Goal: Task Accomplishment & Management: Manage account settings

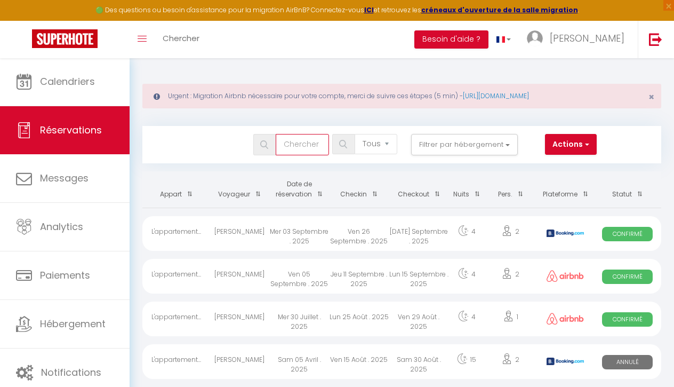
click at [302, 142] on input "text" at bounding box center [302, 144] width 53 height 21
type input "borel"
select select
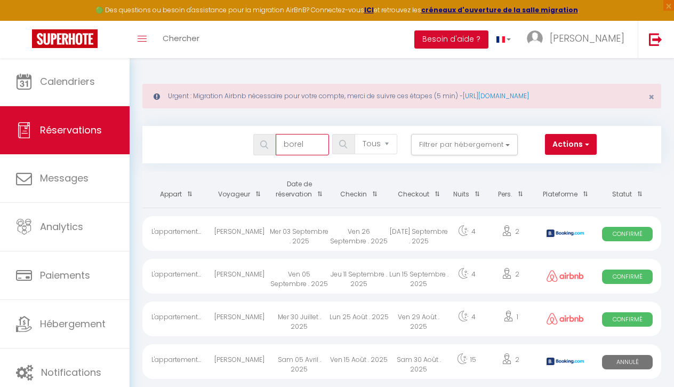
select select
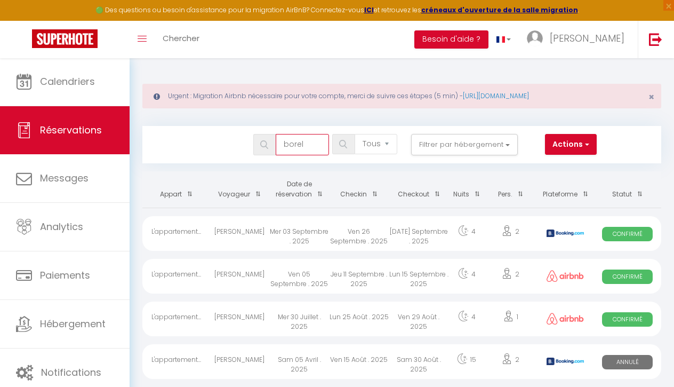
select select
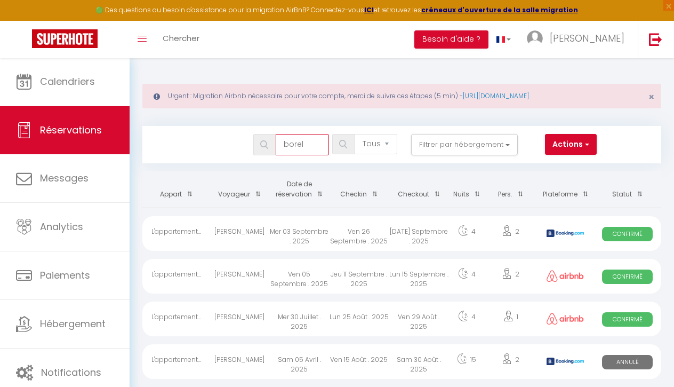
select select
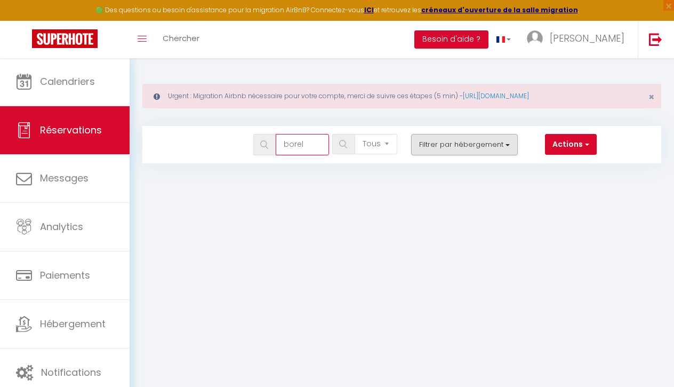
type input "borel"
click at [479, 149] on button "Filtrer par hébergement" at bounding box center [464, 144] width 107 height 21
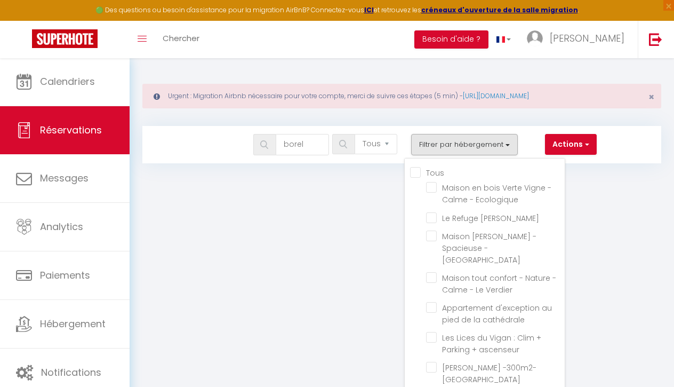
checkbox input "true"
select select
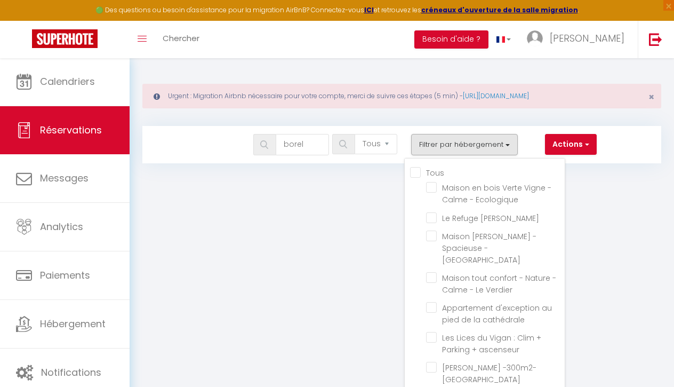
select select
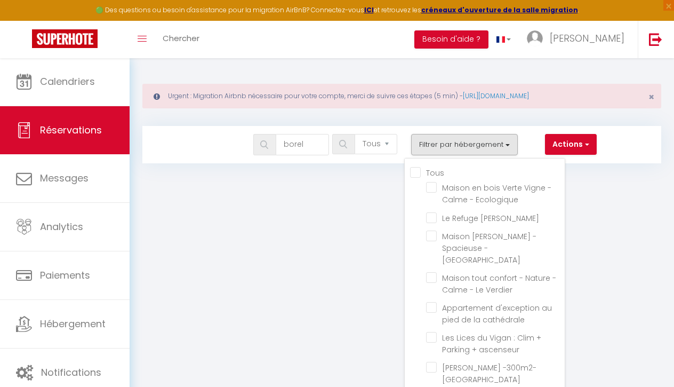
select select
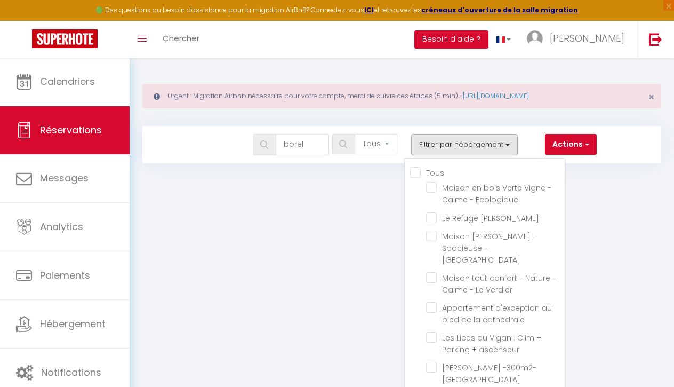
select select
checkbox input "false"
select select
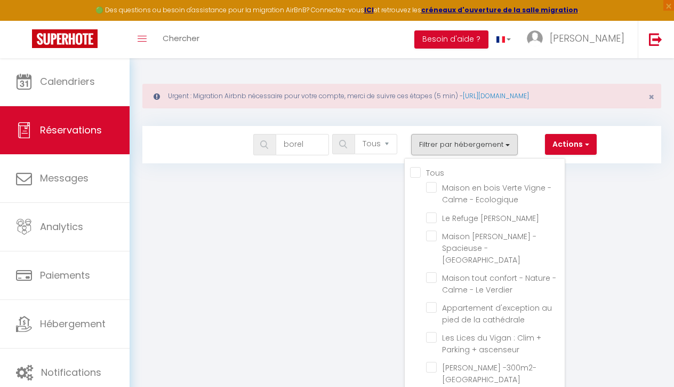
select select
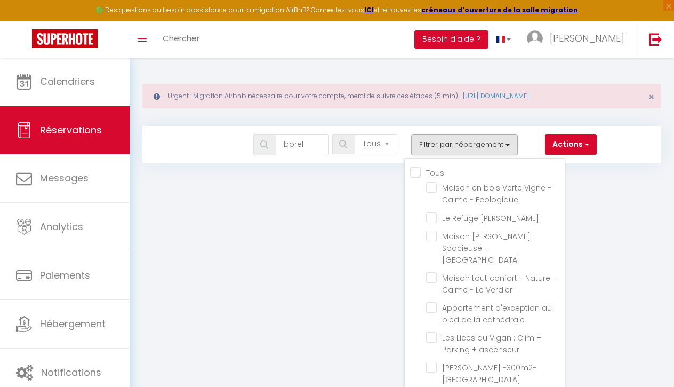
select select
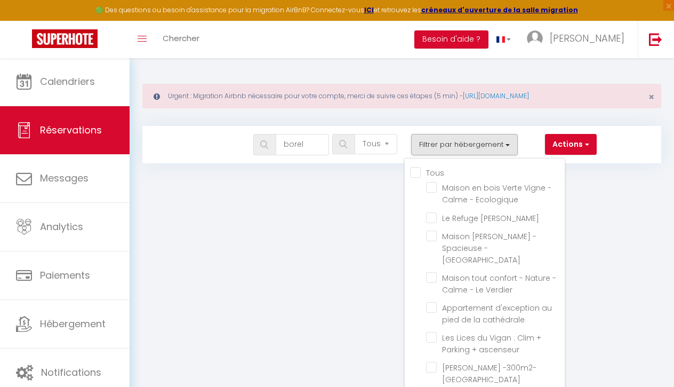
select select
click at [416, 174] on input "Tous" at bounding box center [487, 171] width 155 height 11
checkbox input "true"
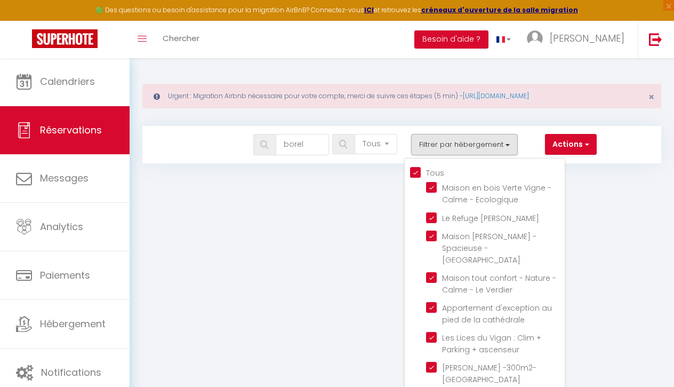
checkbox input "true"
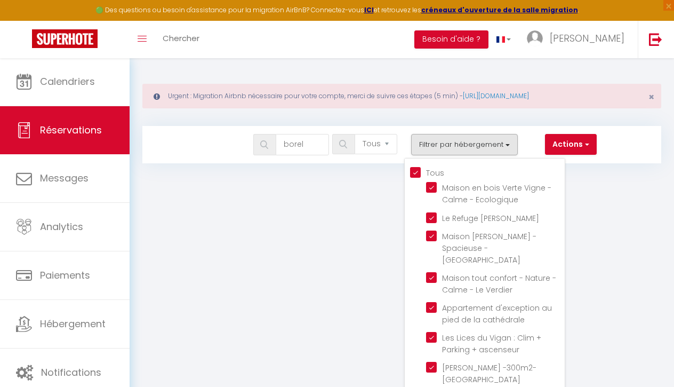
checkbox input "true"
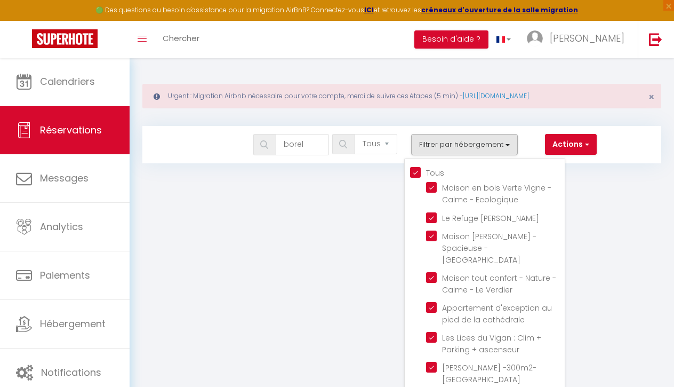
checkbox input "true"
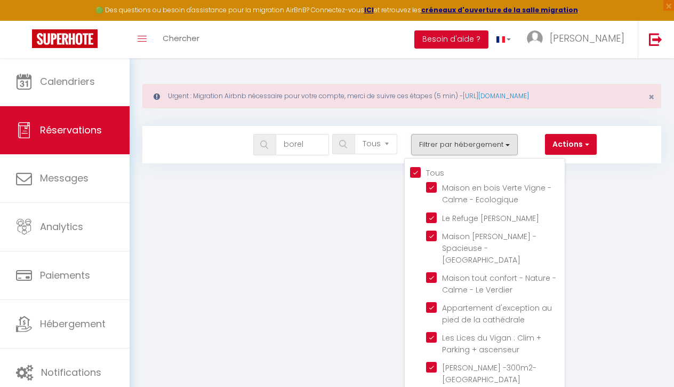
checkbox input "true"
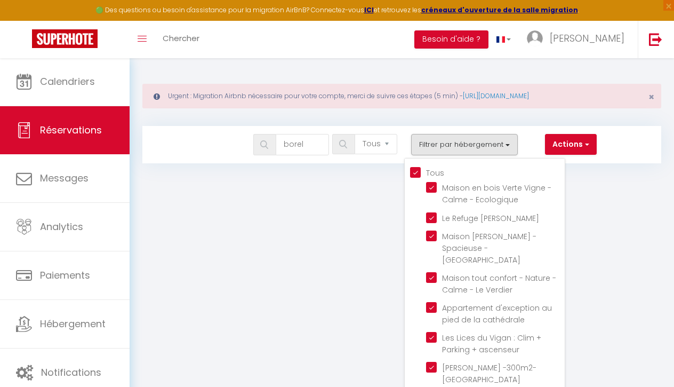
checkbox input "true"
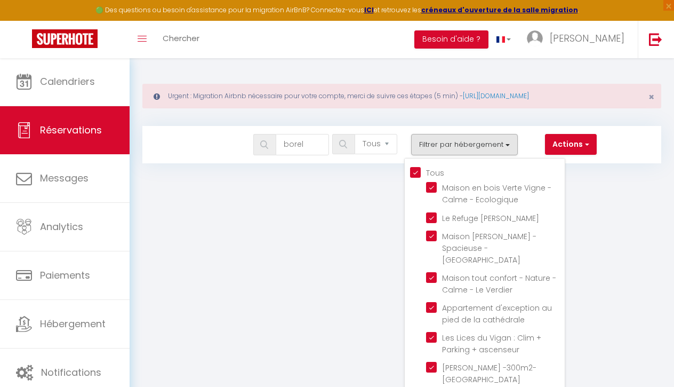
checkbox input "true"
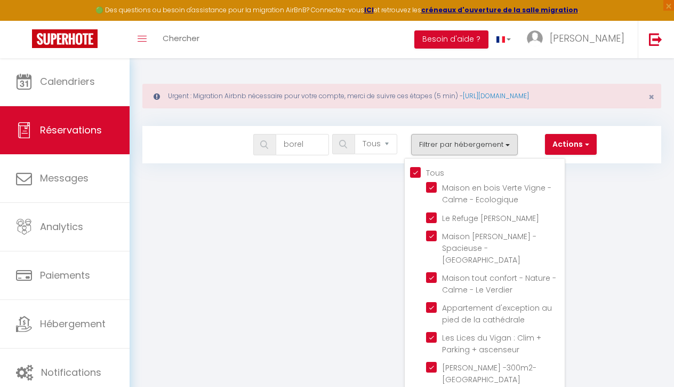
checkbox input "true"
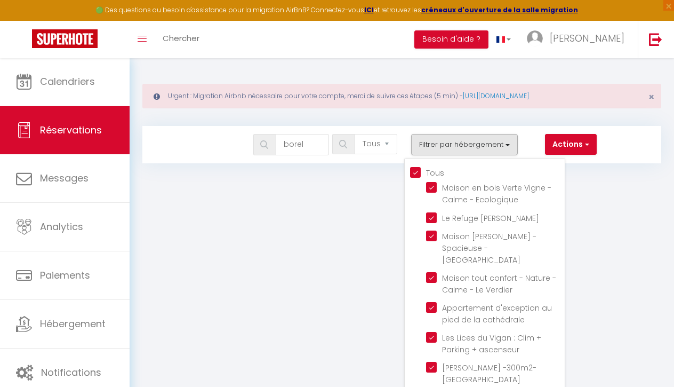
checkbox input "true"
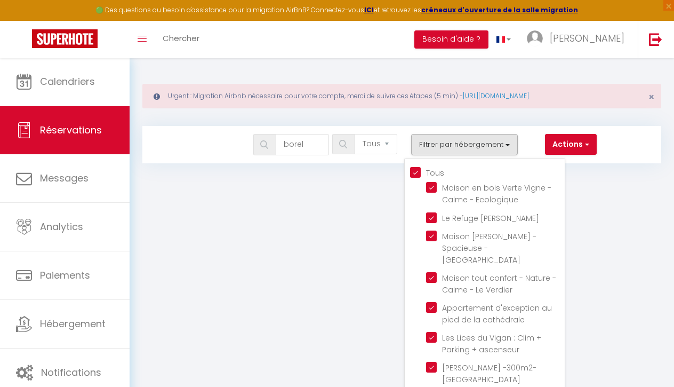
checkbox input "true"
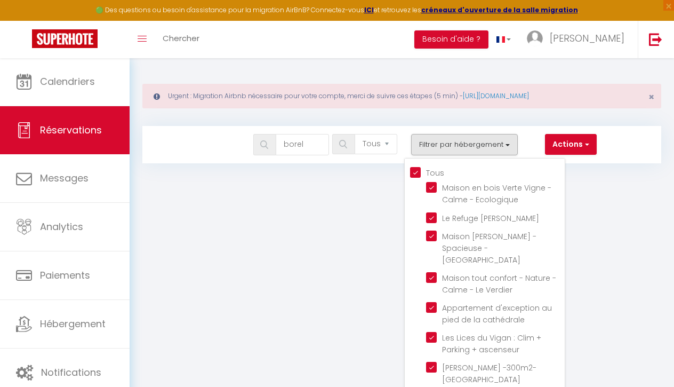
checkbox input "true"
select select
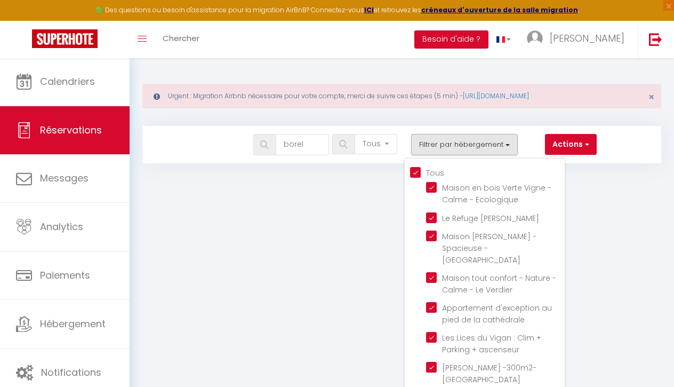
select select
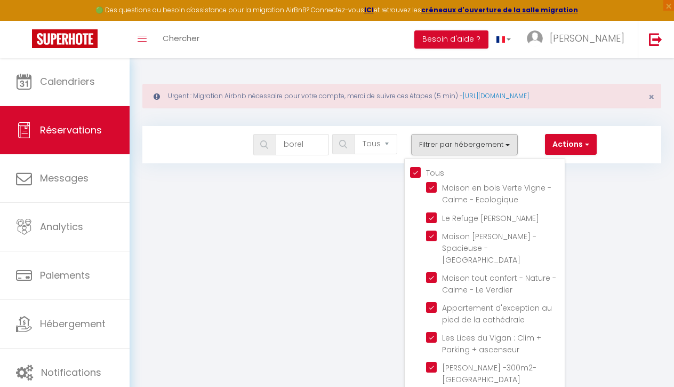
select select
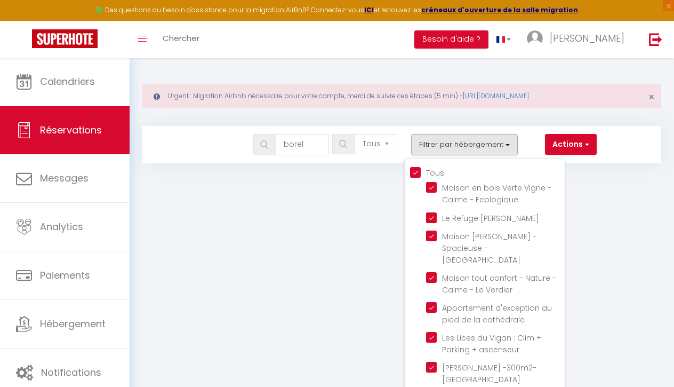
select select
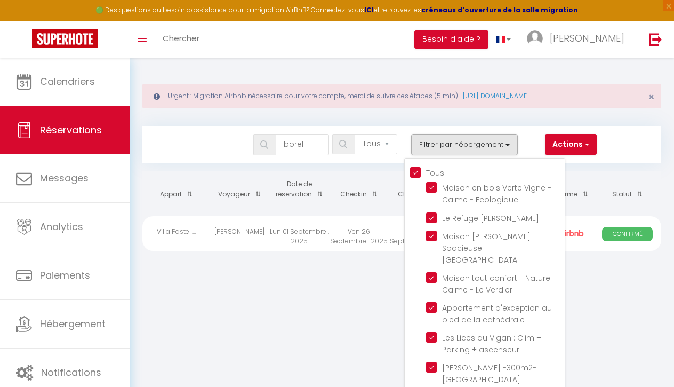
click at [416, 174] on input "Tous" at bounding box center [487, 171] width 155 height 11
checkbox input "false"
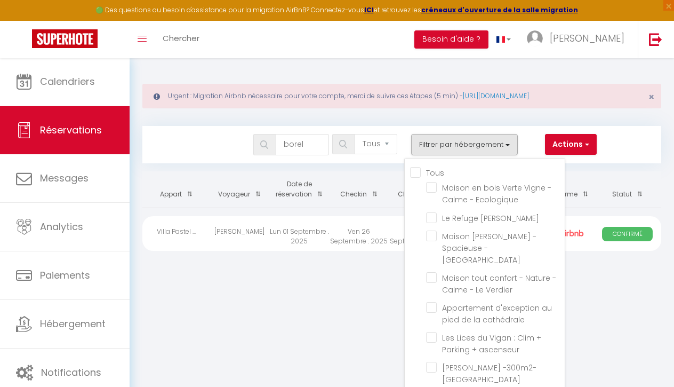
checkbox input "false"
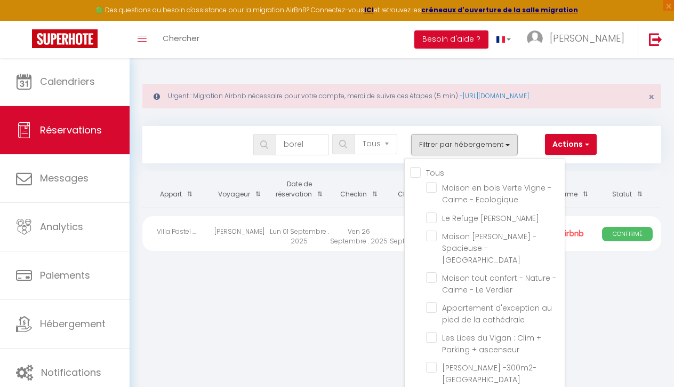
checkbox input "false"
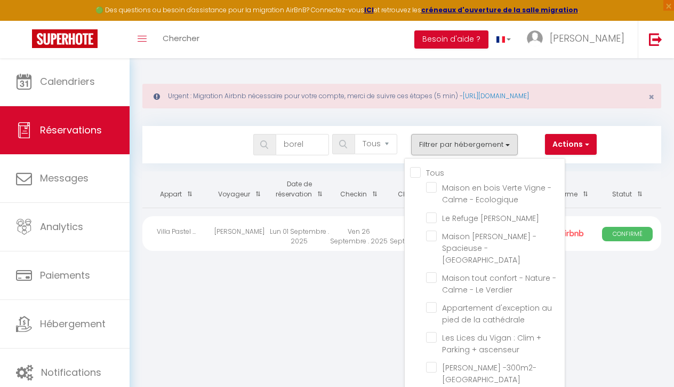
checkbox input "false"
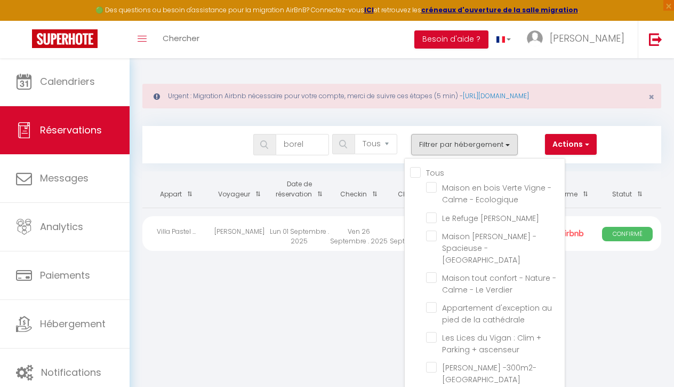
checkbox input "false"
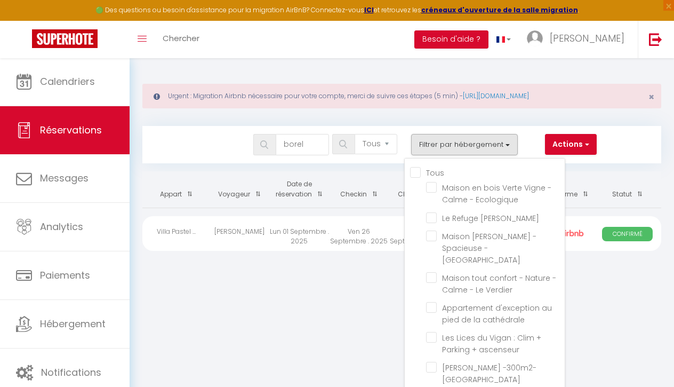
checkbox input "false"
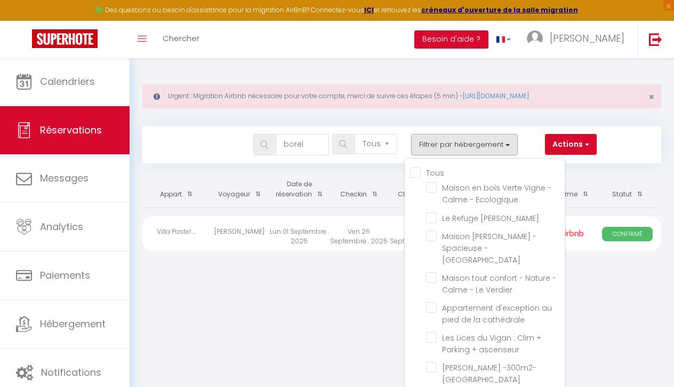
checkbox input "false"
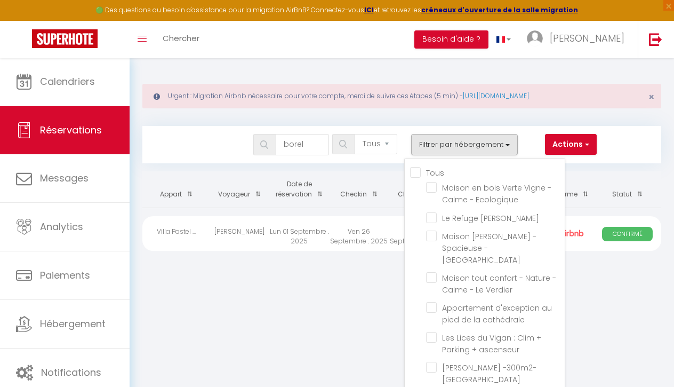
checkbox input "false"
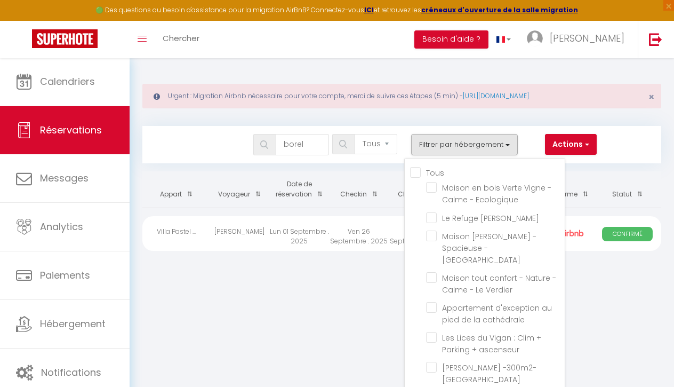
checkbox input "false"
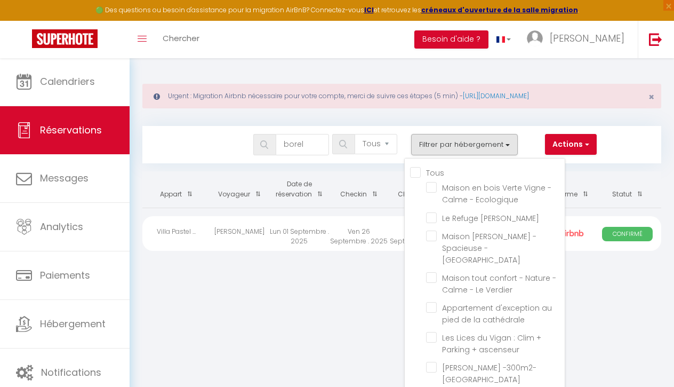
checkbox input "false"
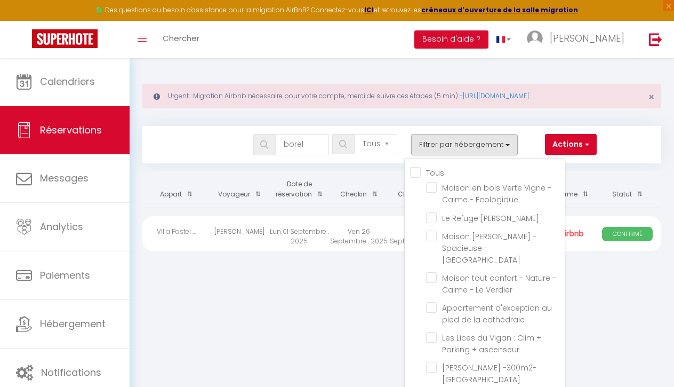
checkbox input "false"
select select
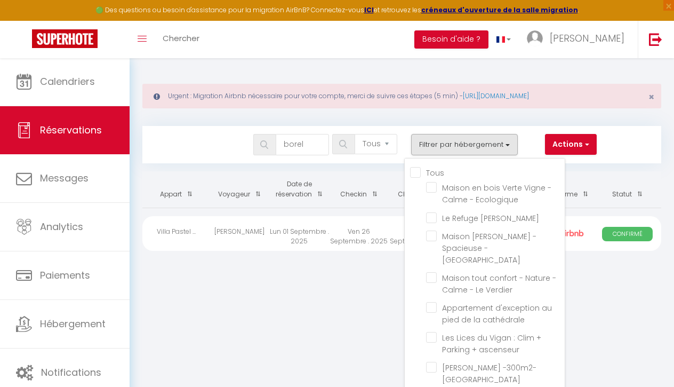
select select
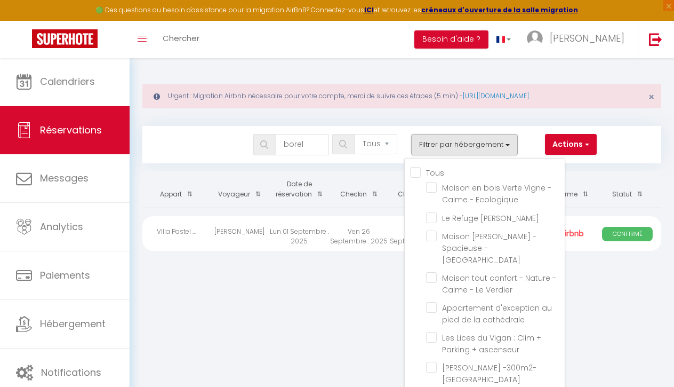
select select
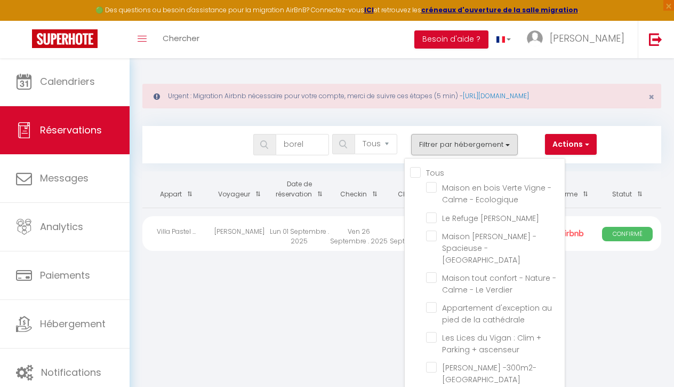
click at [317, 297] on body "🟢 Des questions ou besoin d'assistance pour la migration AirBnB? Connectez-vous…" at bounding box center [337, 251] width 674 height 387
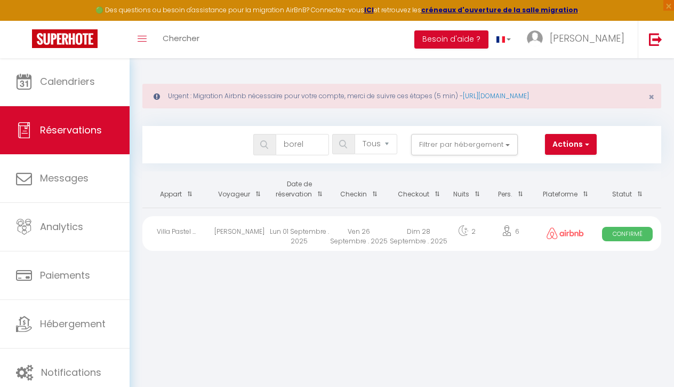
click at [349, 236] on div "Ven 26 Septembre . 2025" at bounding box center [359, 233] width 60 height 35
select select "OK"
select select "1"
select select "0"
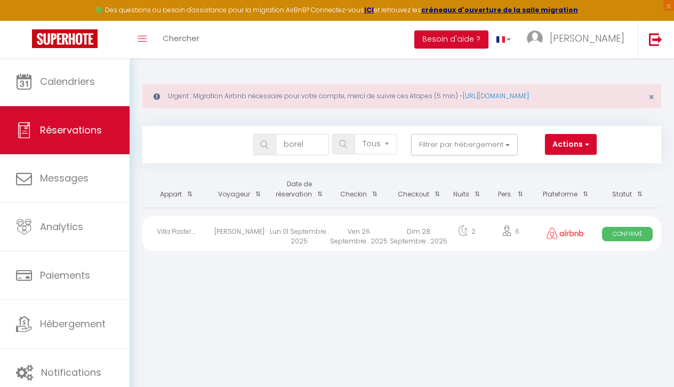
select select "1"
select select
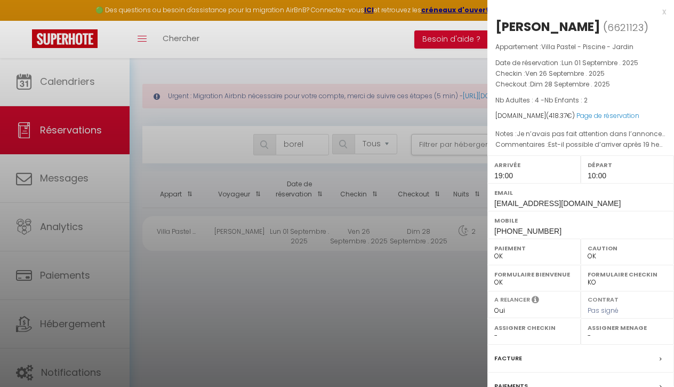
click at [331, 173] on div at bounding box center [337, 193] width 674 height 387
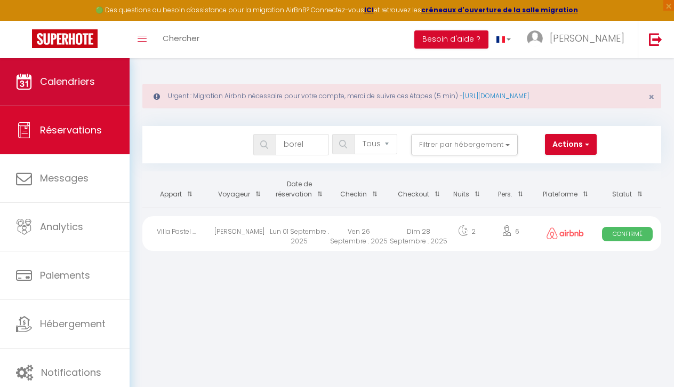
click at [110, 90] on link "Calendriers" at bounding box center [65, 82] width 130 height 48
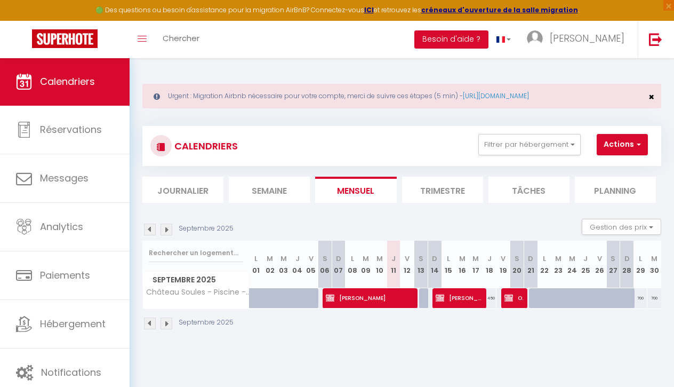
click at [651, 94] on span "×" at bounding box center [651, 96] width 6 height 13
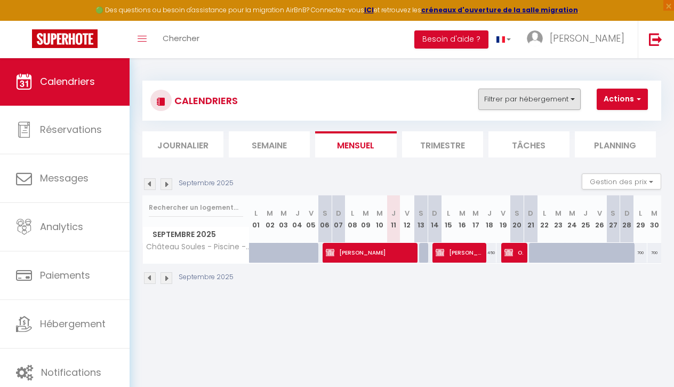
click at [523, 103] on button "Filtrer par hébergement" at bounding box center [529, 99] width 102 height 21
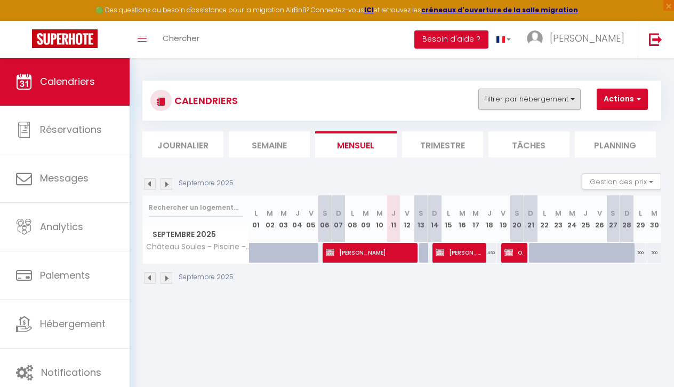
click at [518, 108] on button "Filtrer par hébergement" at bounding box center [529, 99] width 102 height 21
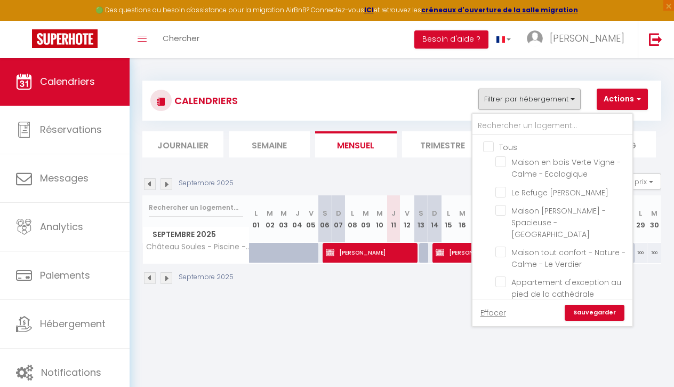
click at [488, 142] on input "Tous" at bounding box center [563, 146] width 160 height 11
checkbox input "true"
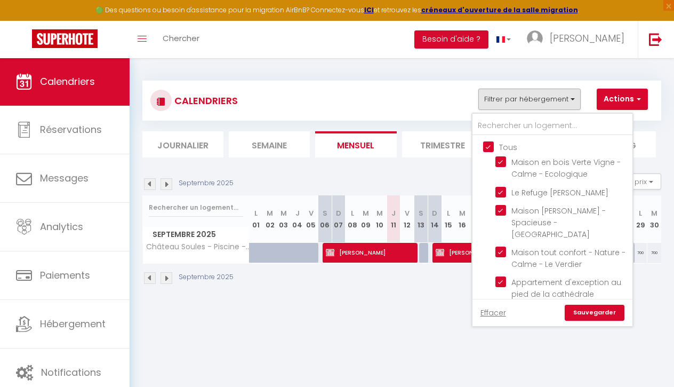
checkbox input "true"
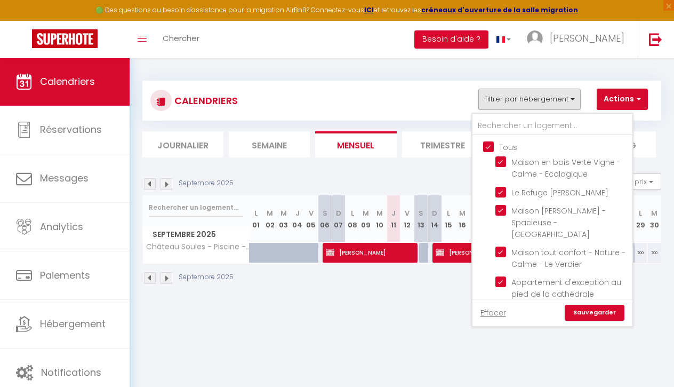
checkbox input "true"
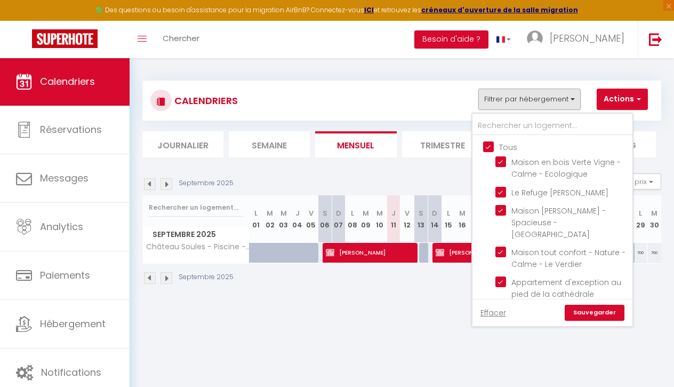
checkbox input "true"
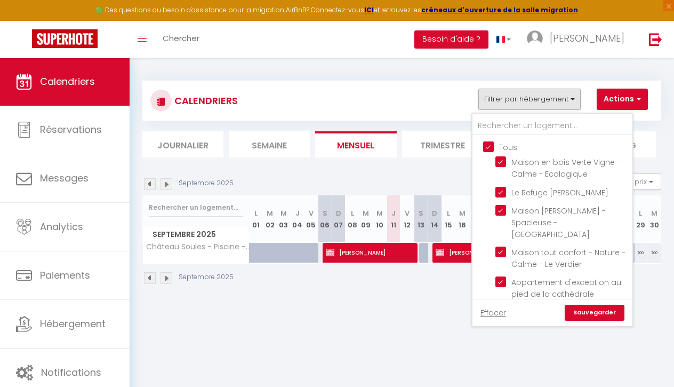
checkbox input "true"
click at [488, 142] on input "Tous" at bounding box center [563, 146] width 160 height 11
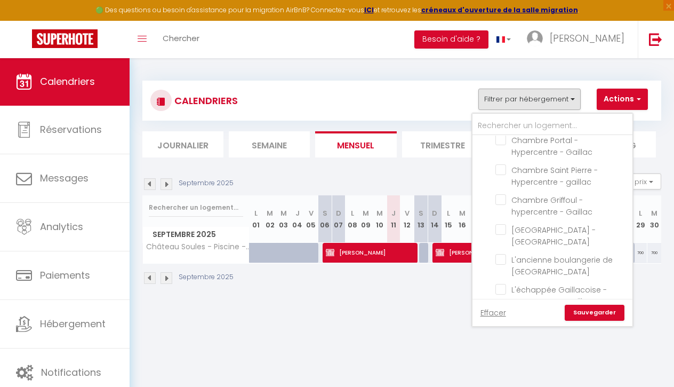
scroll to position [714, 0]
click at [499, 255] on input "L'ancienne boulangerie de [GEOGRAPHIC_DATA]" at bounding box center [561, 260] width 133 height 11
click at [580, 314] on link "Sauvegarder" at bounding box center [595, 312] width 60 height 16
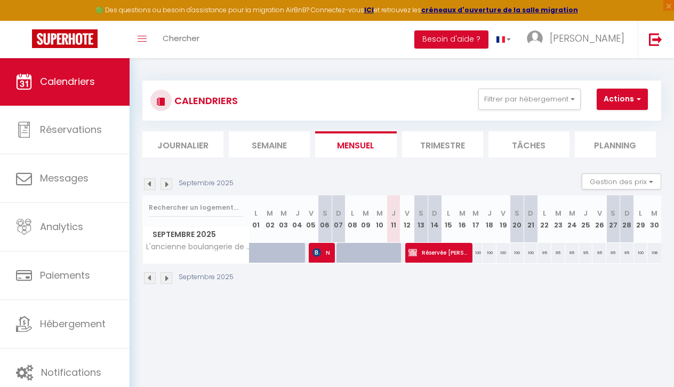
click at [151, 276] on img at bounding box center [150, 278] width 12 height 12
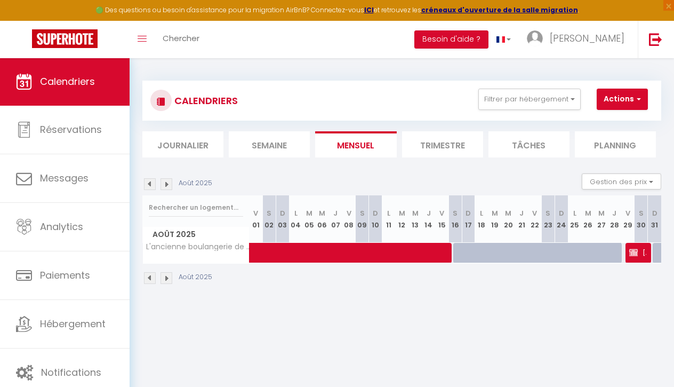
click at [151, 276] on img at bounding box center [150, 278] width 12 height 12
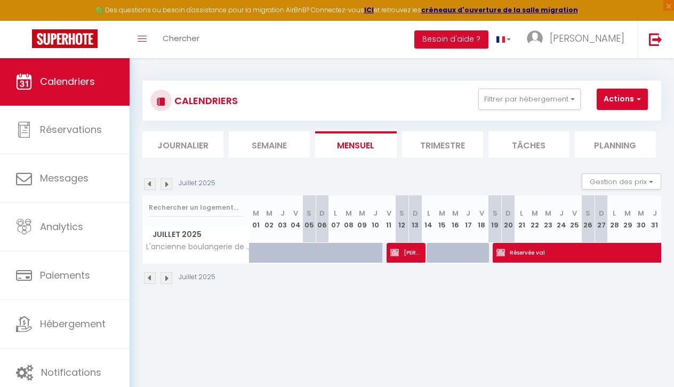
click at [158, 278] on div "Juillet 2025" at bounding box center [180, 278] width 76 height 12
click at [163, 278] on img at bounding box center [167, 278] width 12 height 12
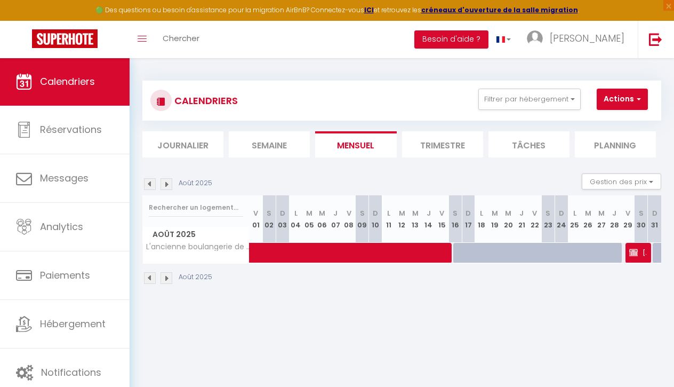
click at [636, 258] on span "[PERSON_NAME]" at bounding box center [638, 252] width 18 height 20
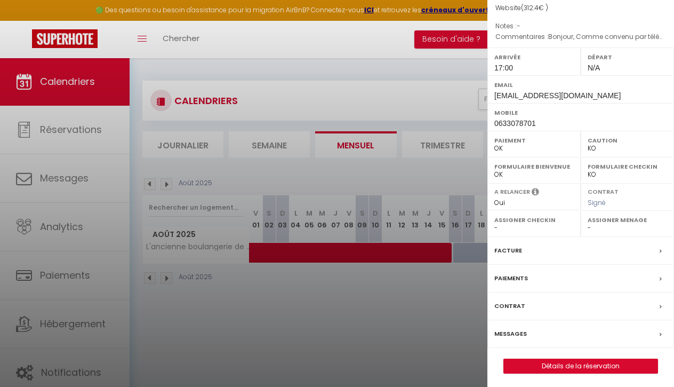
scroll to position [118, 0]
click at [566, 363] on link "Détails de la réservation" at bounding box center [581, 366] width 154 height 14
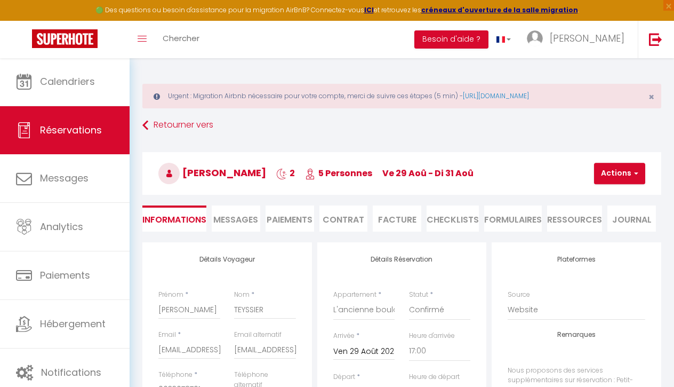
click at [306, 218] on li "Paiements" at bounding box center [290, 218] width 49 height 26
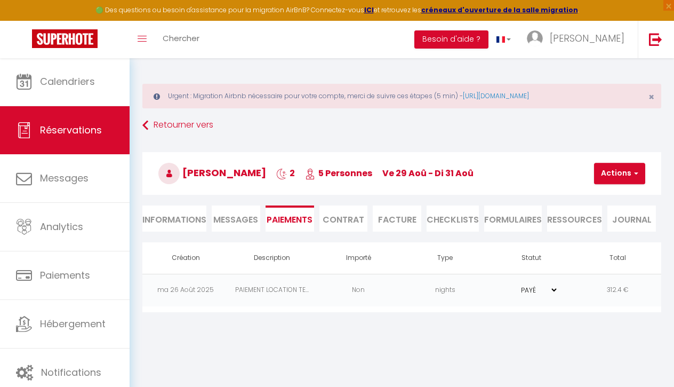
click at [189, 218] on li "Informations" at bounding box center [174, 218] width 64 height 26
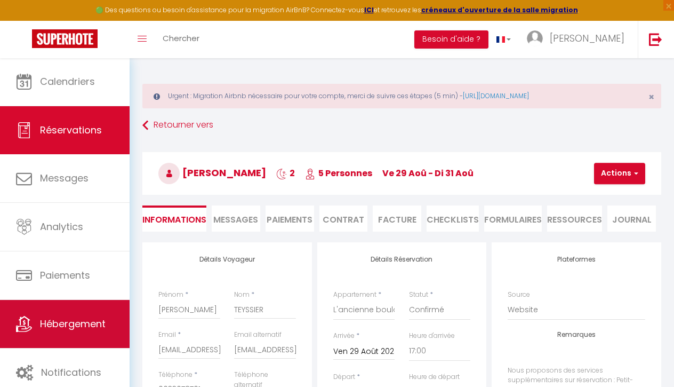
click at [74, 318] on span "Hébergement" at bounding box center [73, 323] width 66 height 13
